Goal: Information Seeking & Learning: Understand process/instructions

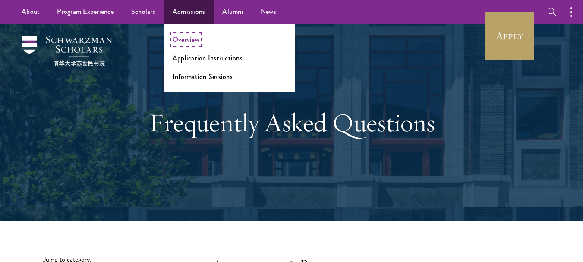
click at [189, 41] on link "Overview" at bounding box center [185, 39] width 27 height 10
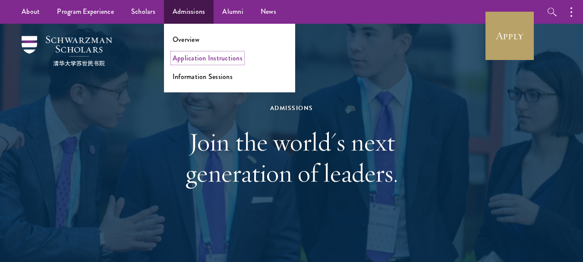
click at [213, 57] on link "Application Instructions" at bounding box center [207, 58] width 70 height 10
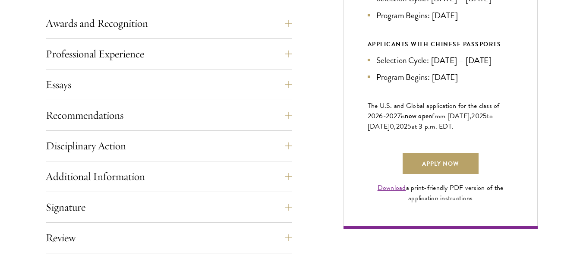
scroll to position [555, 0]
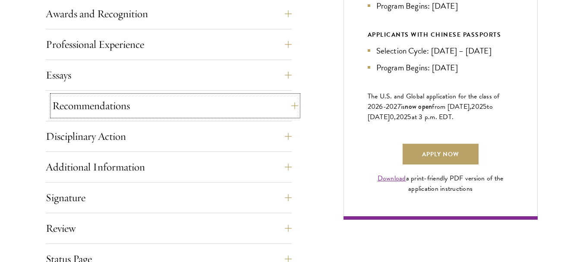
click at [294, 107] on button "Recommendations" at bounding box center [175, 105] width 246 height 21
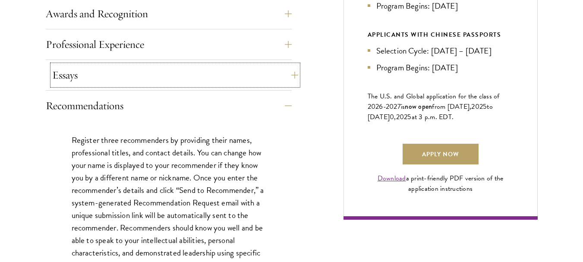
click at [291, 72] on button "Essays" at bounding box center [175, 75] width 246 height 21
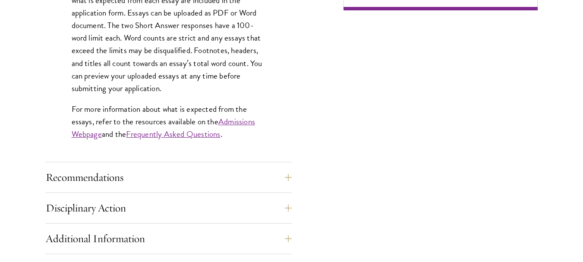
scroll to position [776, 0]
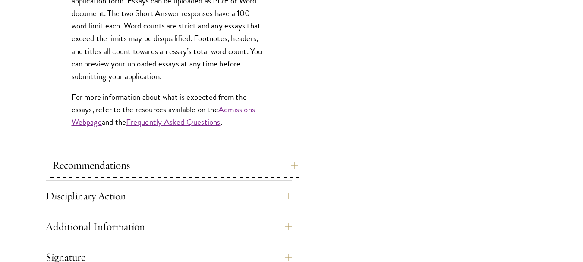
click at [291, 162] on button "Recommendations" at bounding box center [175, 165] width 246 height 21
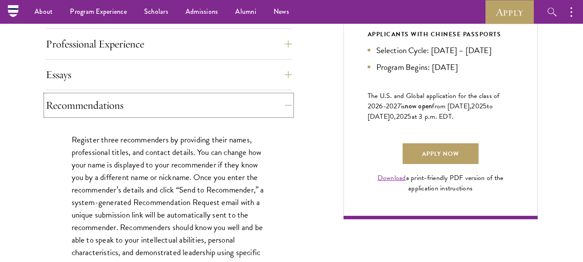
scroll to position [541, 0]
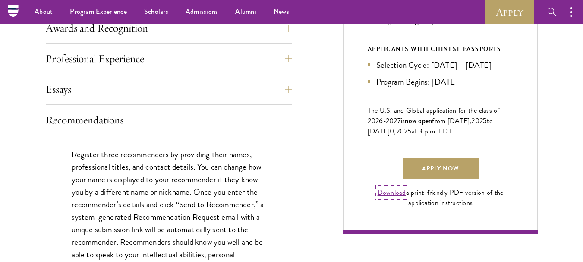
click at [397, 197] on link "Download" at bounding box center [391, 192] width 28 height 10
